Goal: Transaction & Acquisition: Purchase product/service

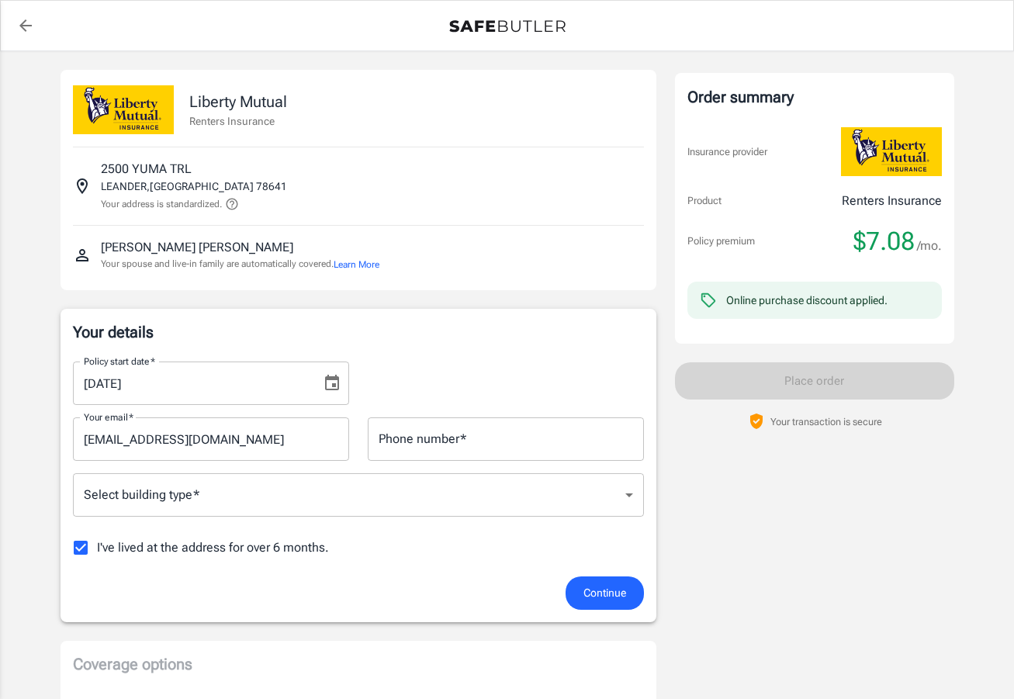
click at [333, 386] on icon "Choose date, selected date is Sep 12, 2025" at bounding box center [332, 383] width 14 height 16
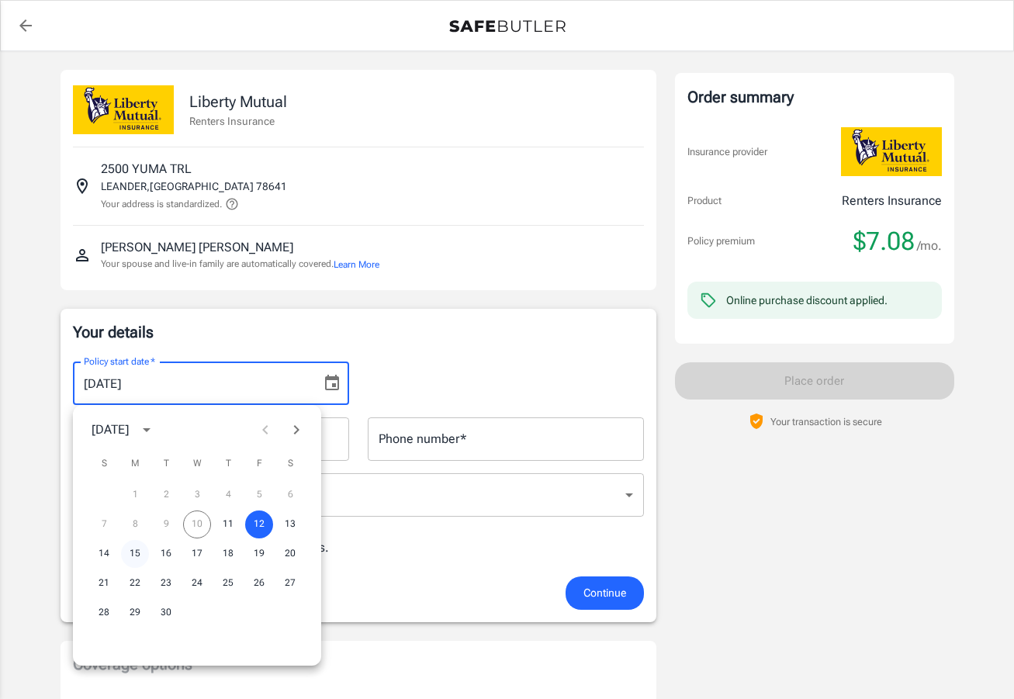
click at [143, 553] on button "15" at bounding box center [135, 554] width 28 height 28
type input "[DATE]"
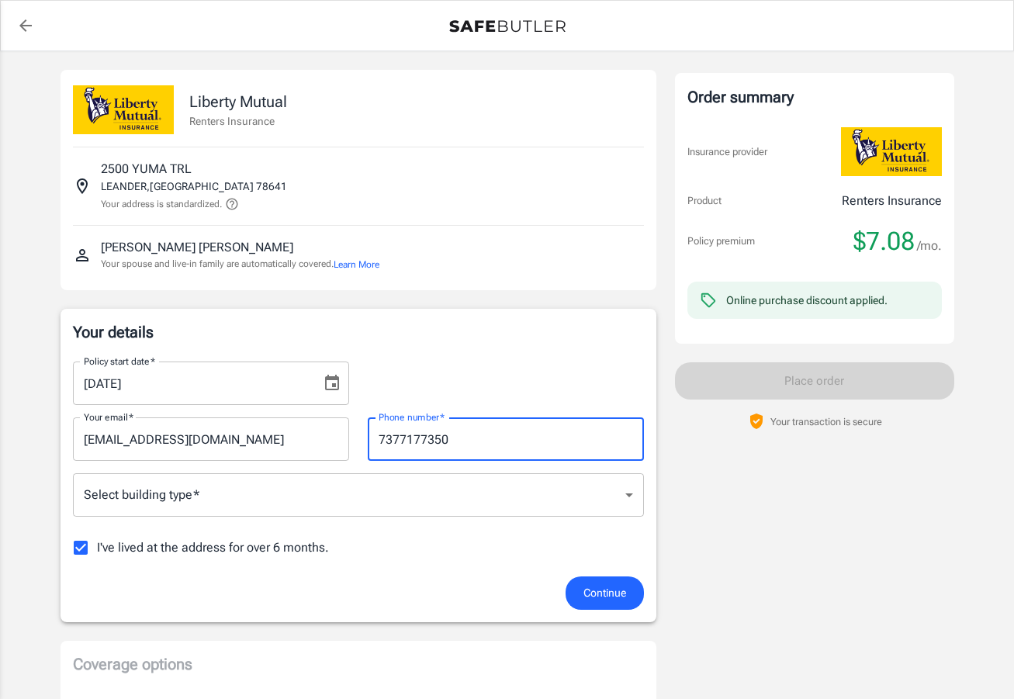
type input "7377177350"
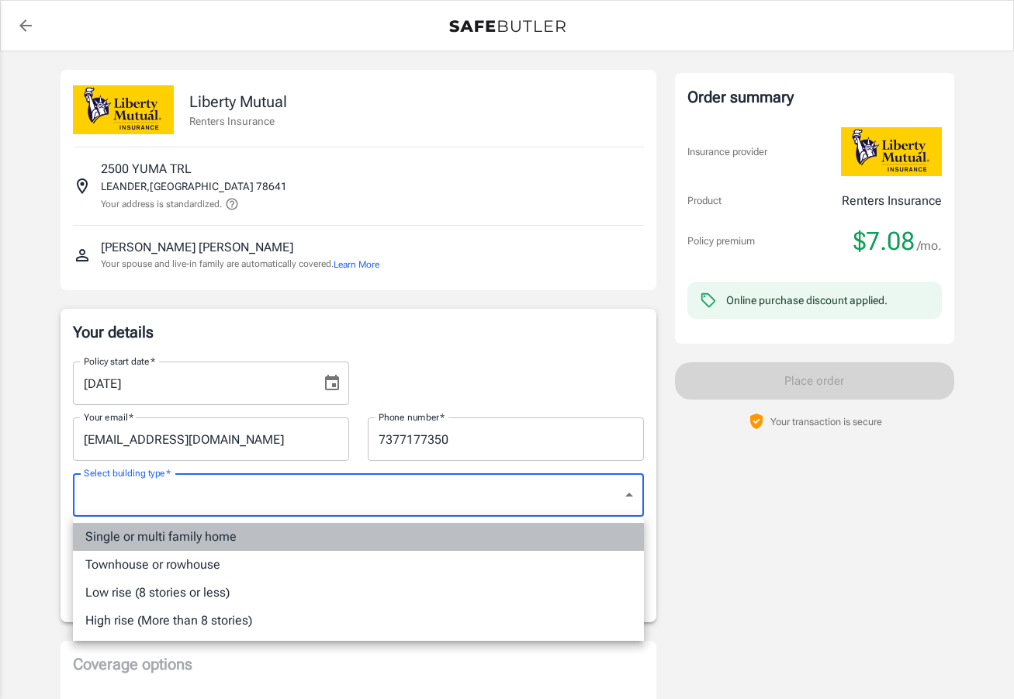
click at [285, 539] on li "Single or multi family home" at bounding box center [358, 537] width 571 height 28
type input "singlefamily"
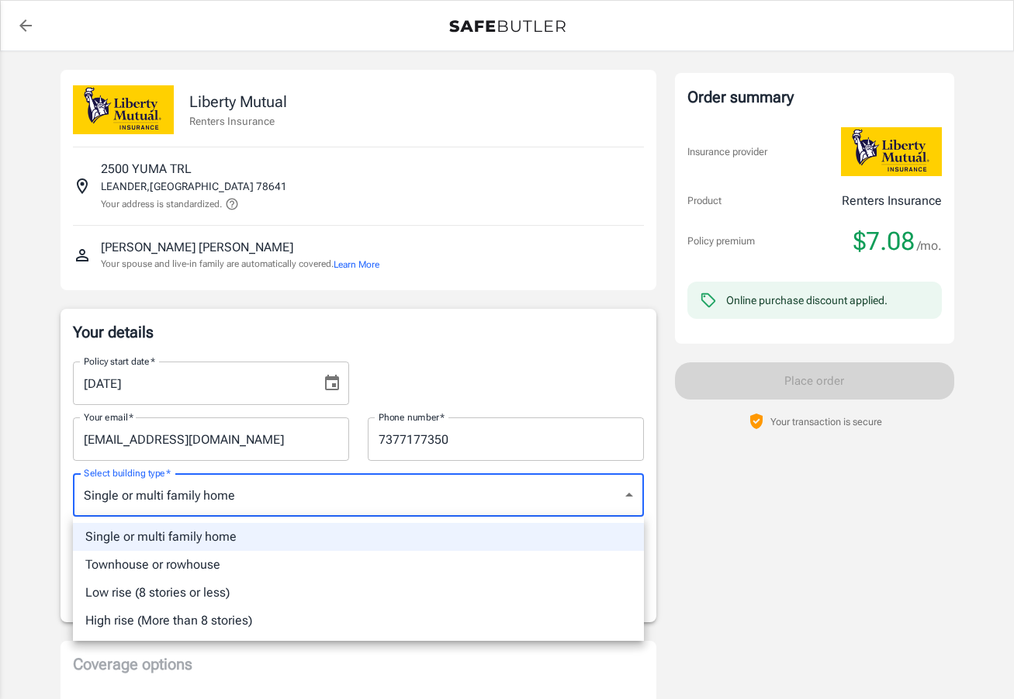
click at [793, 558] on div at bounding box center [507, 349] width 1014 height 699
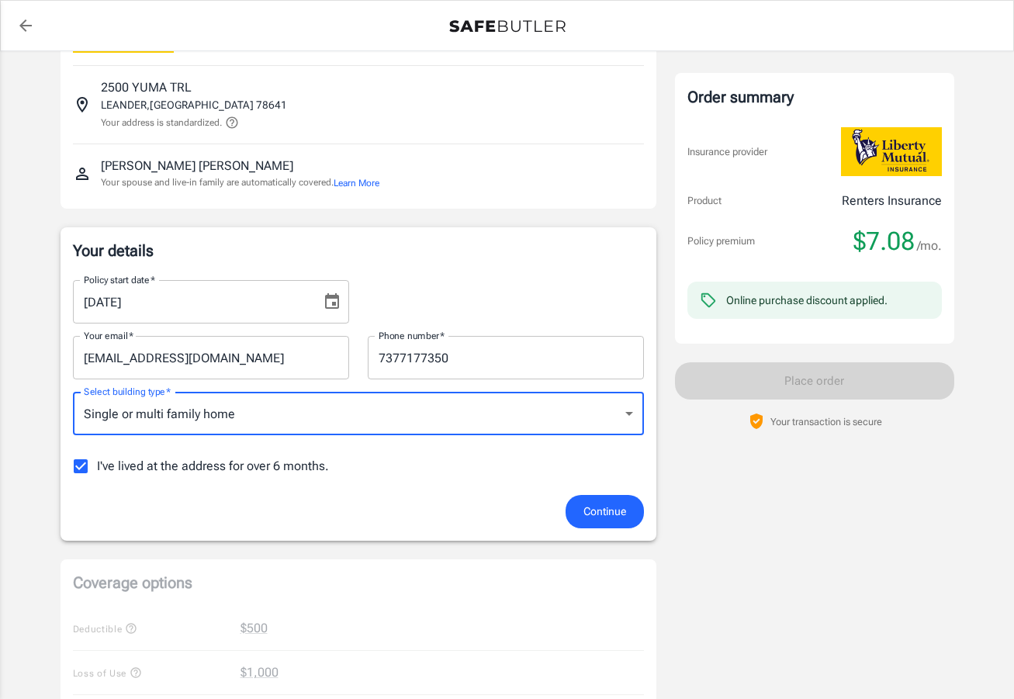
scroll to position [88, 0]
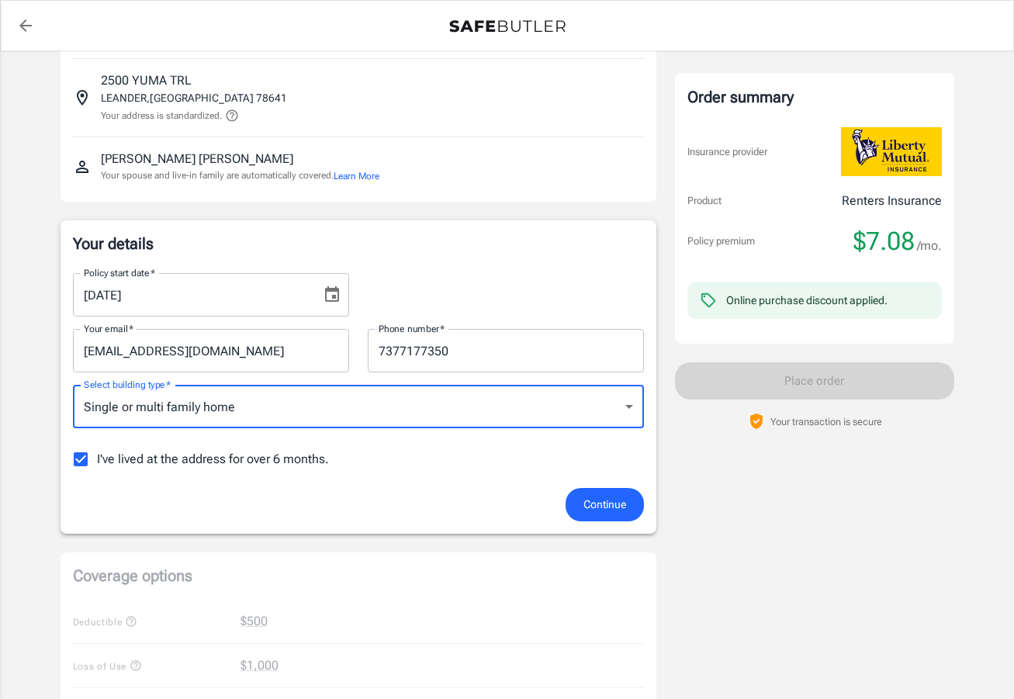
click at [80, 459] on input "I've lived at the address for over 6 months." at bounding box center [80, 459] width 33 height 33
checkbox input "false"
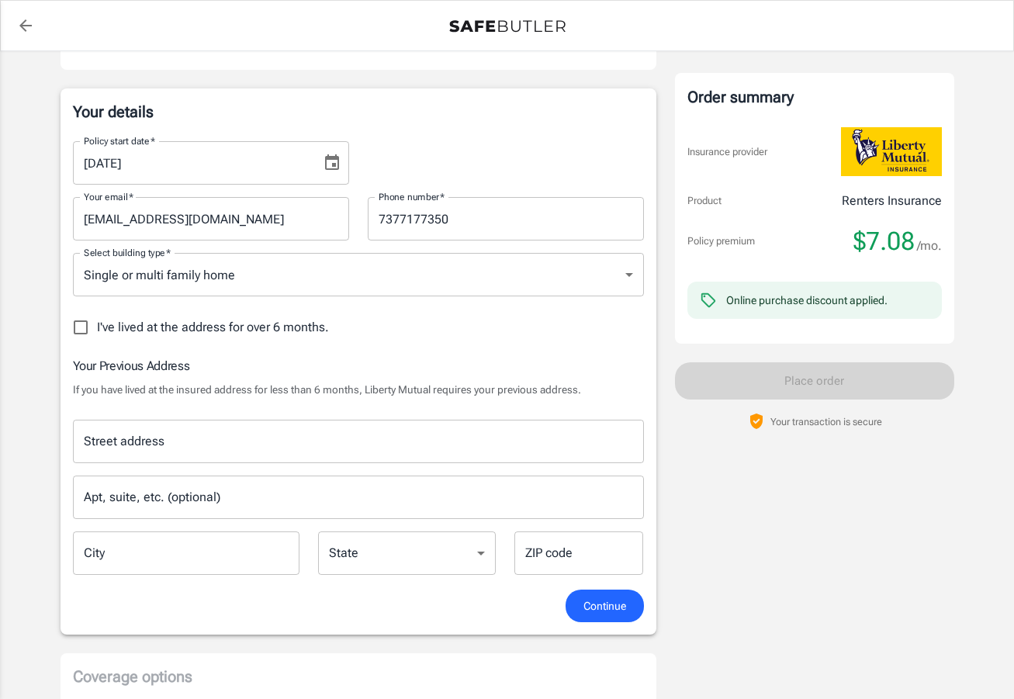
scroll to position [221, 0]
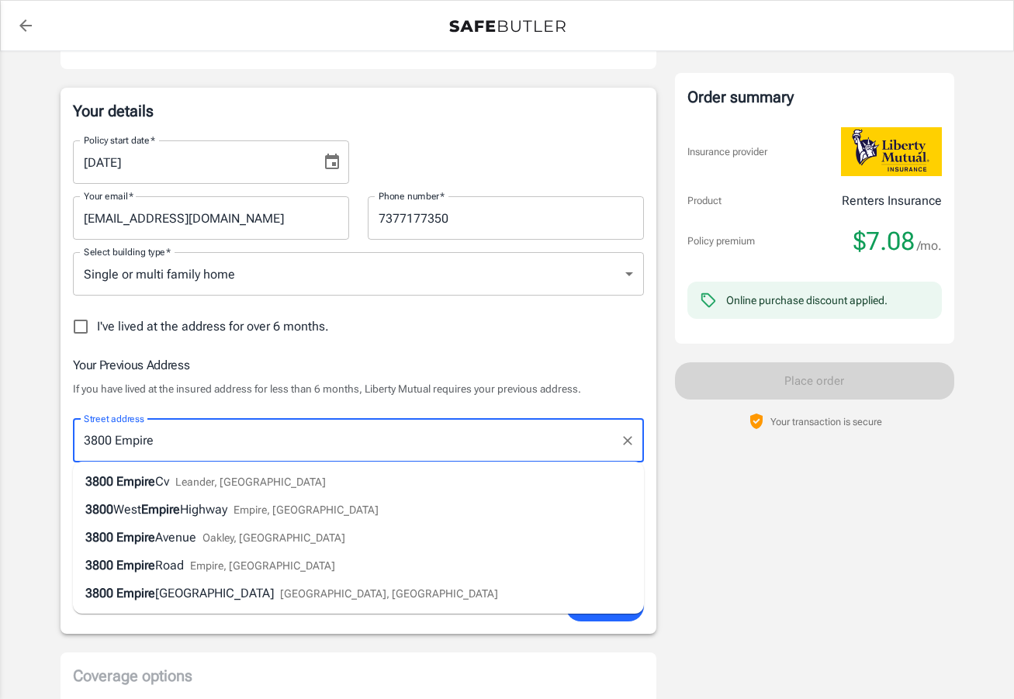
click at [347, 493] on li "[STREET_ADDRESS]" at bounding box center [358, 482] width 571 height 28
type input "3800 Empire Cv"
type input "Leander"
select select "[GEOGRAPHIC_DATA]"
type input "78641"
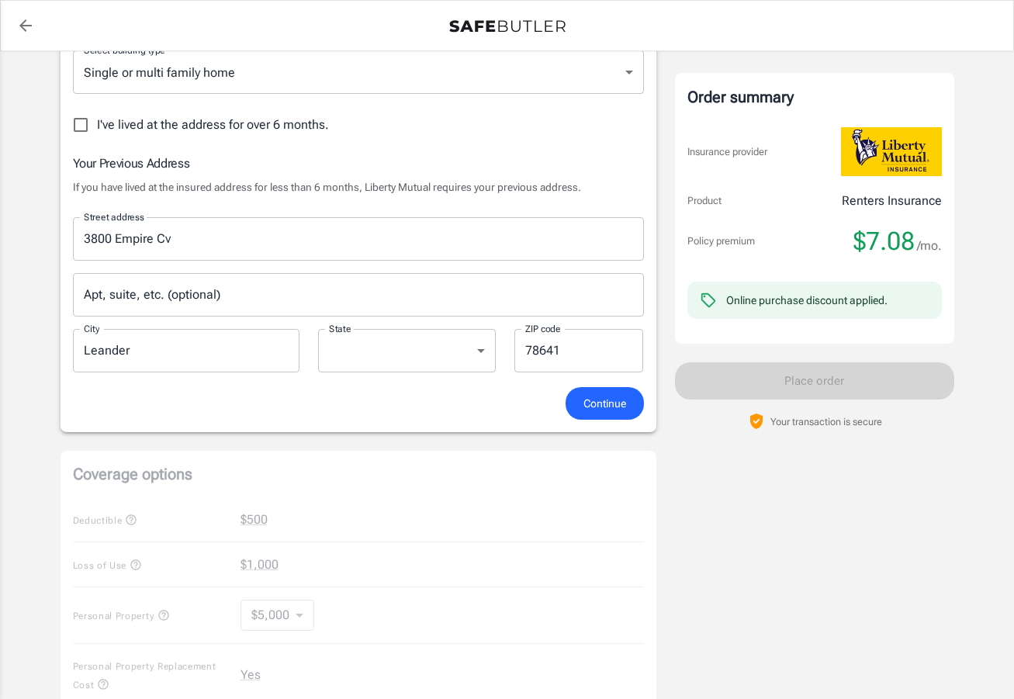
scroll to position [423, 0]
click at [603, 410] on span "Continue" at bounding box center [604, 402] width 43 height 19
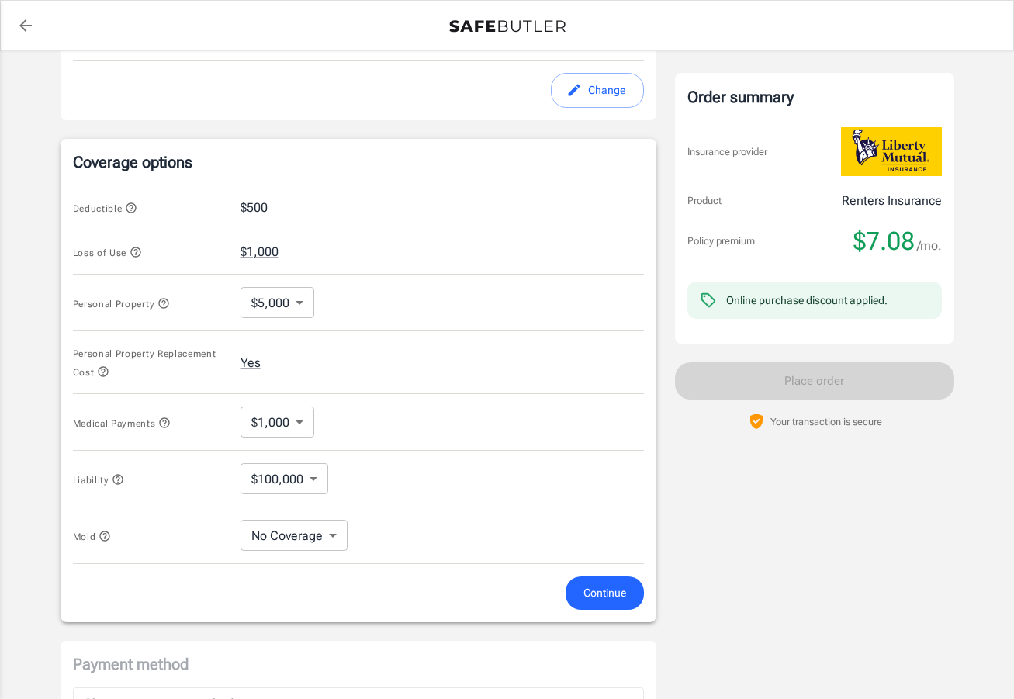
scroll to position [590, 0]
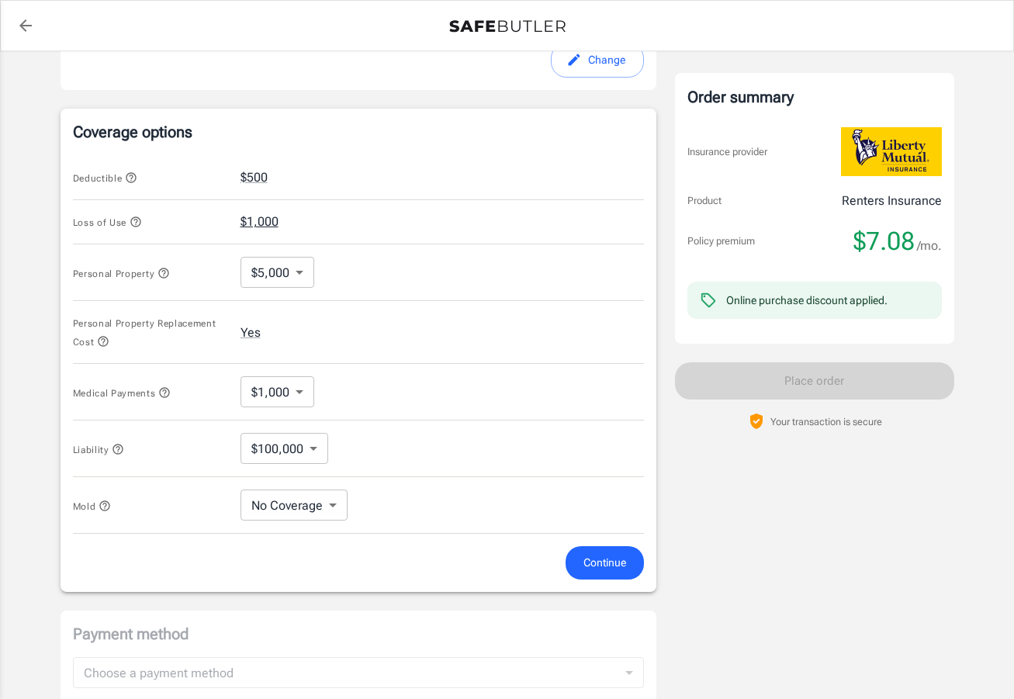
click at [259, 224] on button "$1,000" at bounding box center [259, 222] width 38 height 19
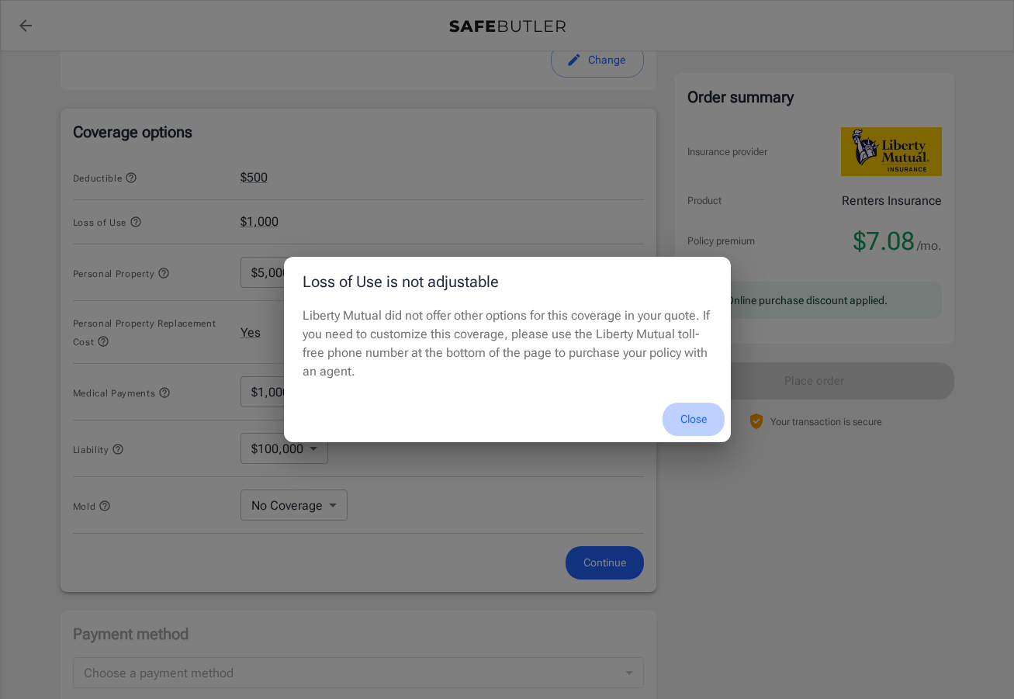
click at [694, 423] on button "Close" at bounding box center [693, 419] width 62 height 33
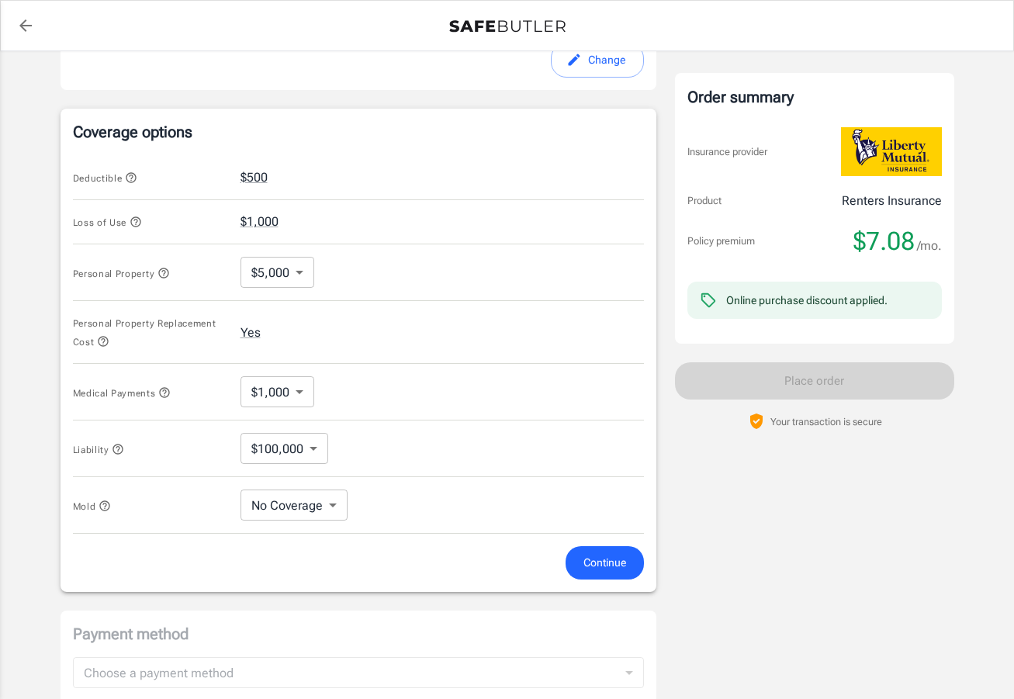
click at [291, 280] on body "Policy premium $ 7.08 /mo Liberty Mutual Renters Insurance [STREET_ADDRESS] You…" at bounding box center [507, 200] width 1014 height 1581
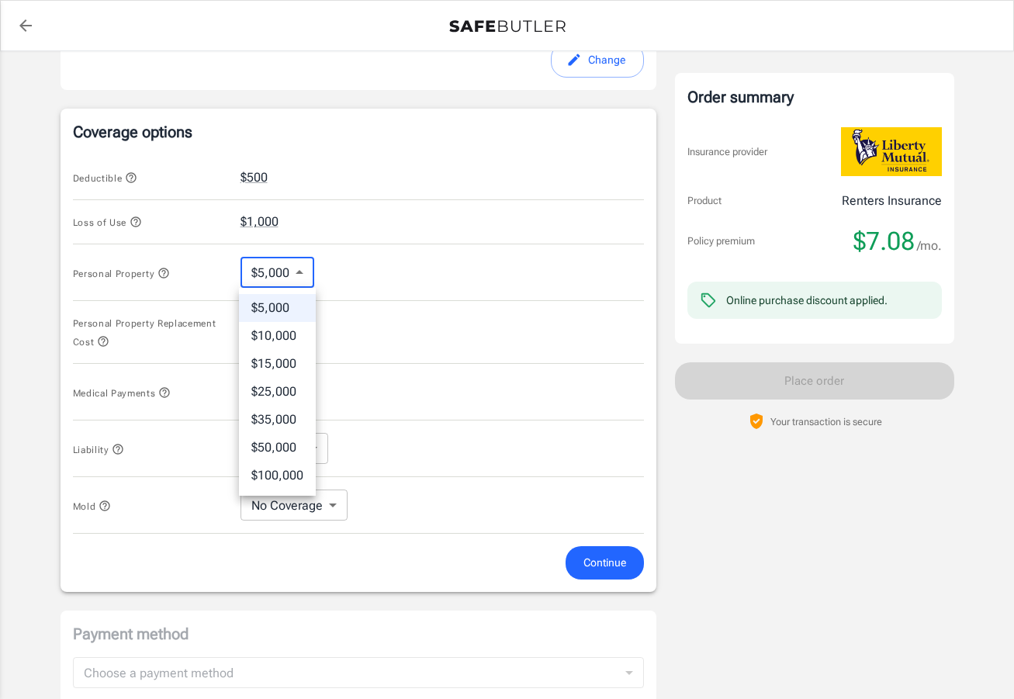
click at [385, 309] on div at bounding box center [507, 349] width 1014 height 699
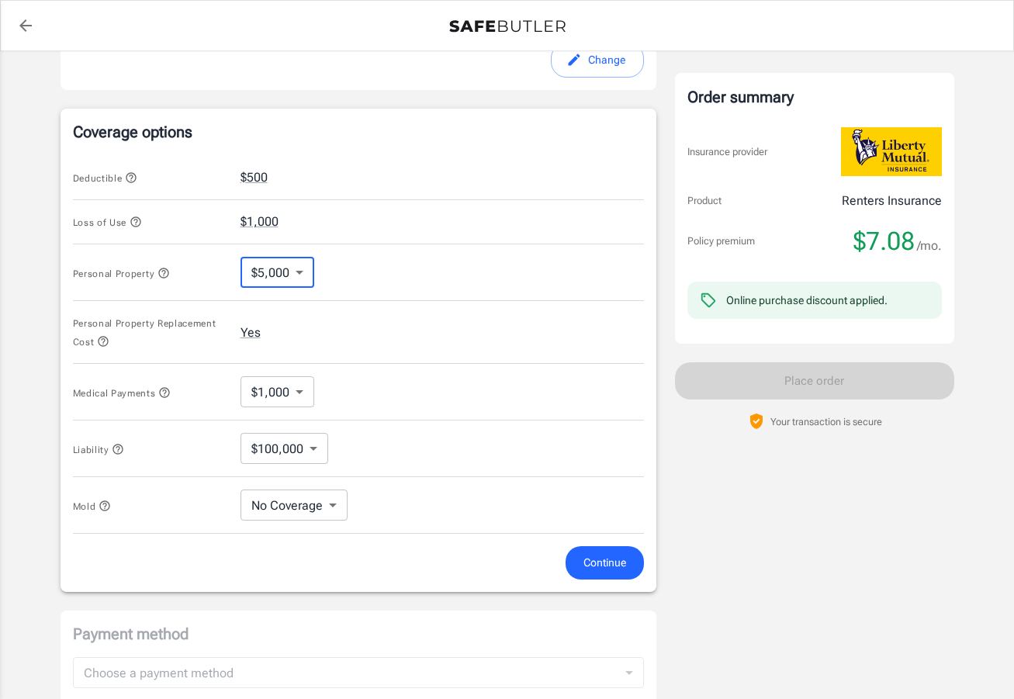
click at [316, 443] on body "Policy premium $ 7.08 /mo Liberty Mutual Renters Insurance [STREET_ADDRESS] You…" at bounding box center [507, 200] width 1014 height 1581
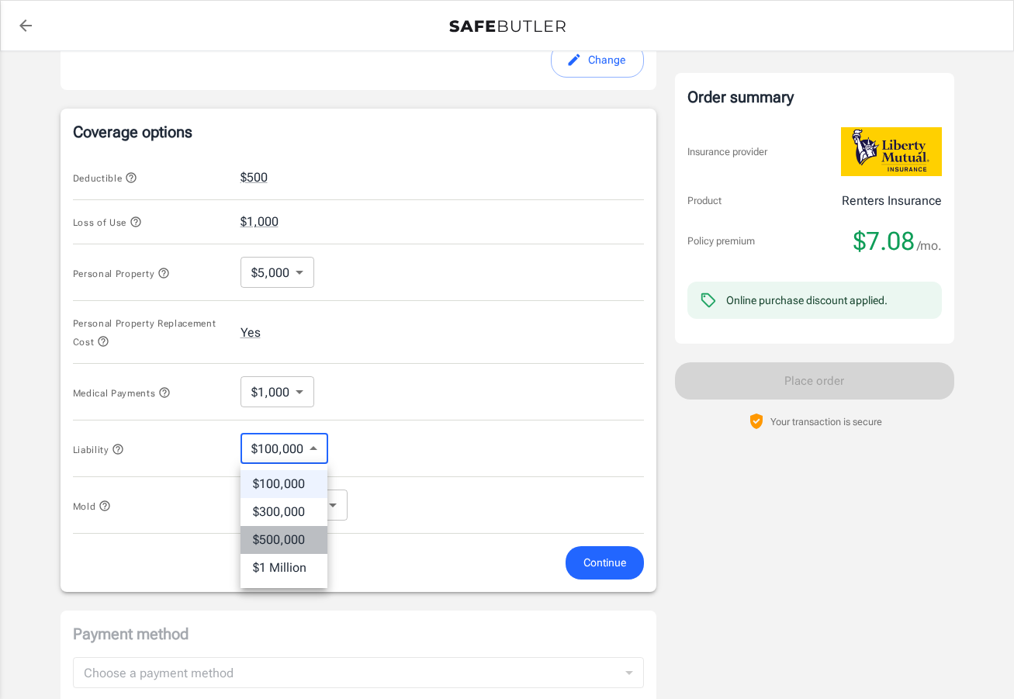
click at [303, 545] on li "$500,000" at bounding box center [283, 540] width 87 height 28
type input "500000"
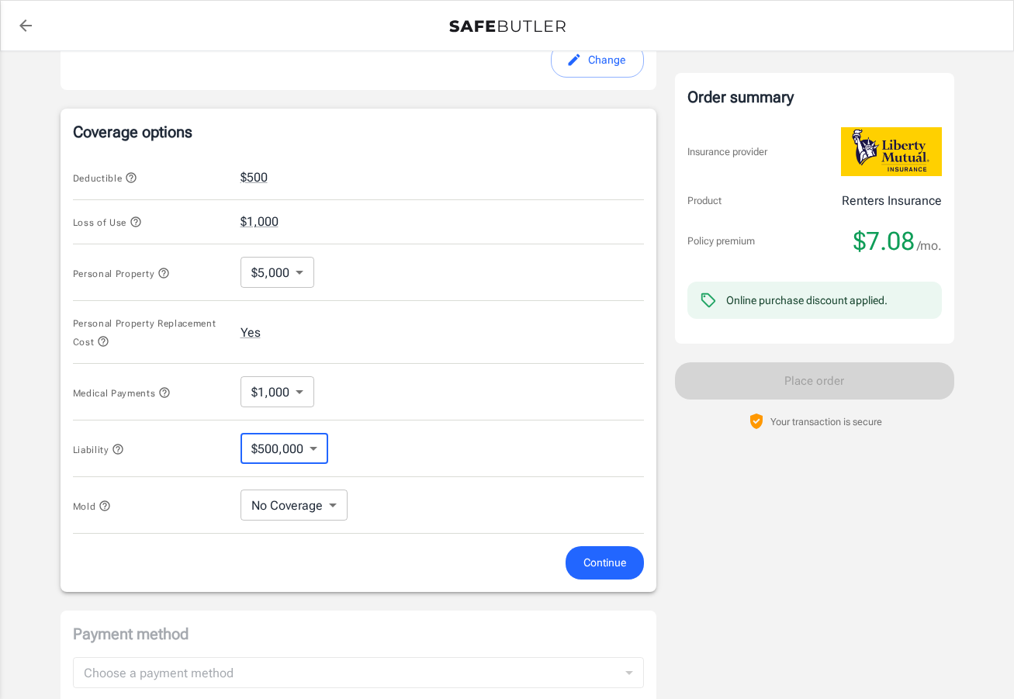
click at [128, 221] on span "Loss of Use" at bounding box center [107, 222] width 69 height 11
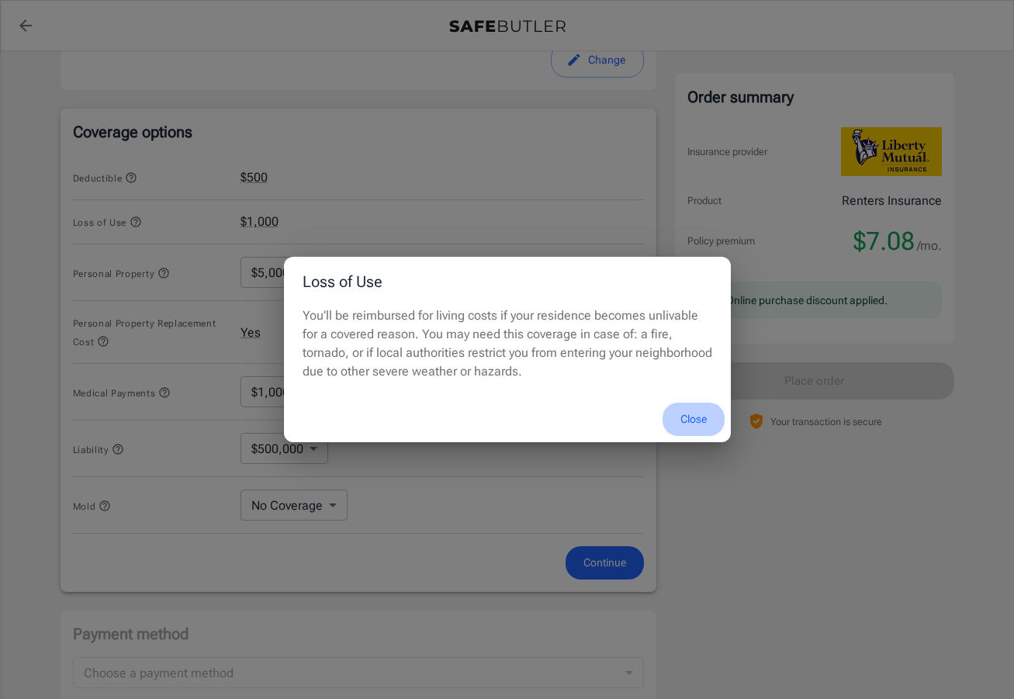
click at [693, 421] on button "Close" at bounding box center [693, 419] width 62 height 33
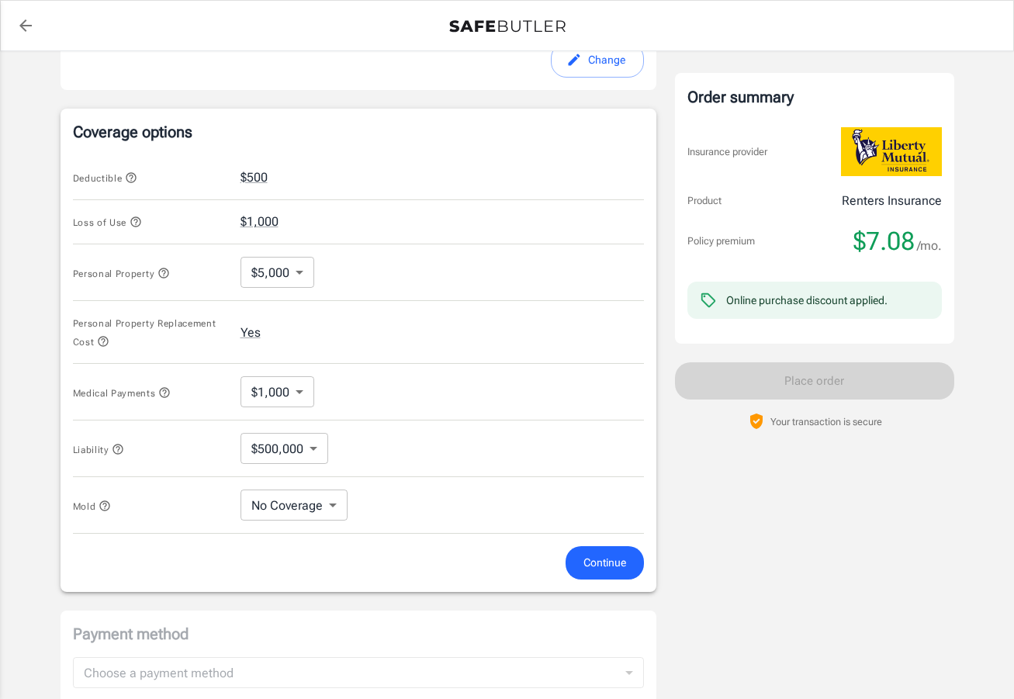
click at [618, 559] on span "Continue" at bounding box center [604, 562] width 43 height 19
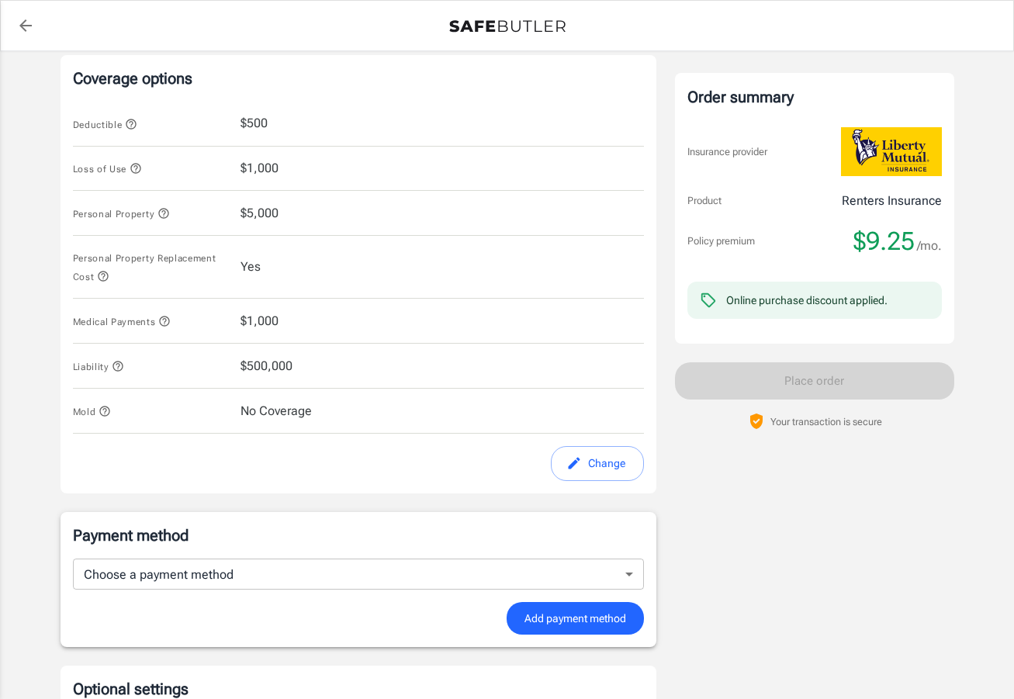
scroll to position [641, 0]
